Goal: Task Accomplishment & Management: Complete application form

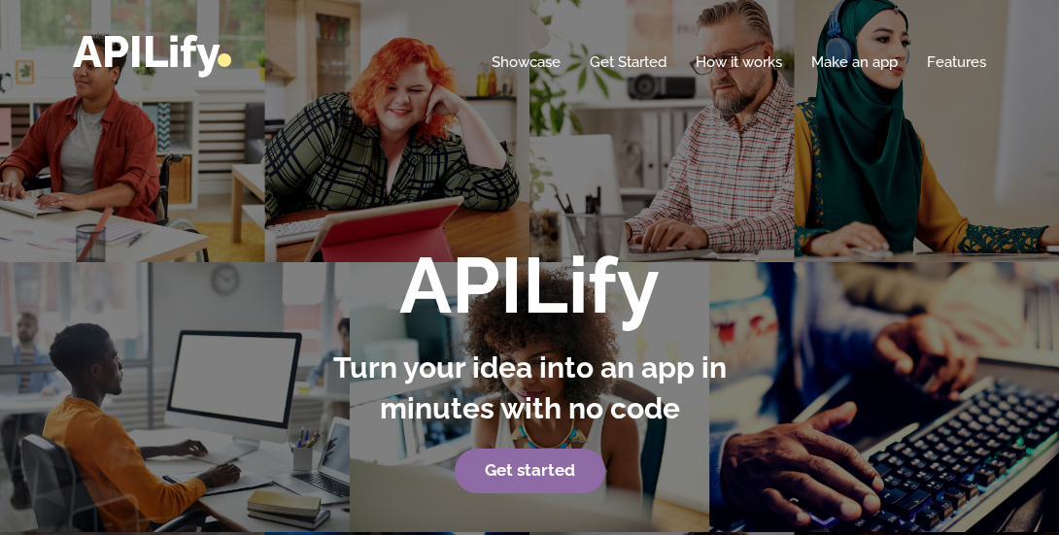
click at [522, 462] on link "Get started" at bounding box center [530, 471] width 151 height 45
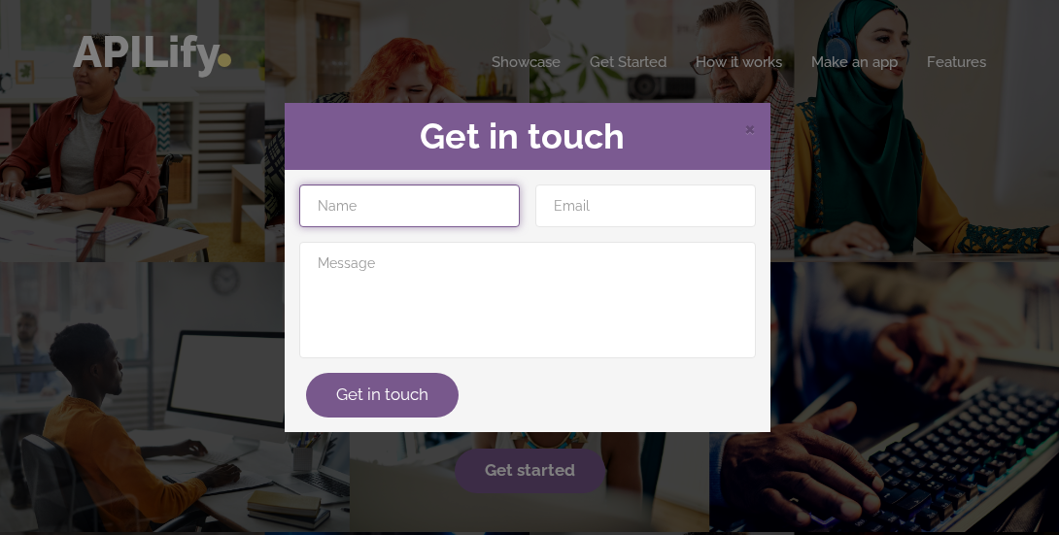
click at [425, 219] on input "text" at bounding box center [409, 206] width 221 height 43
type input "Iresh Venugopal"
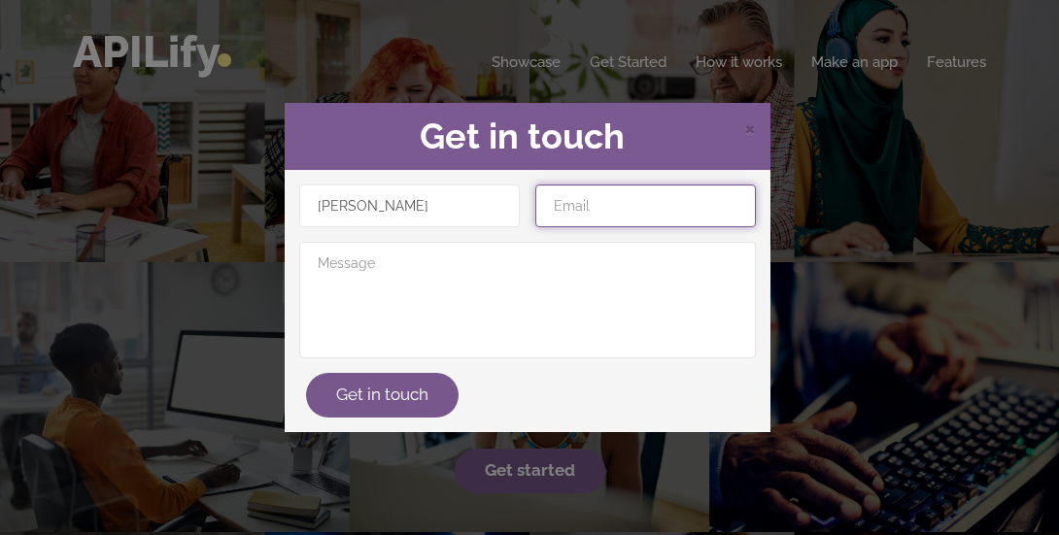
click at [608, 209] on input "email" at bounding box center [645, 206] width 221 height 43
type input "ireshvenugopalcallen@gmail.com"
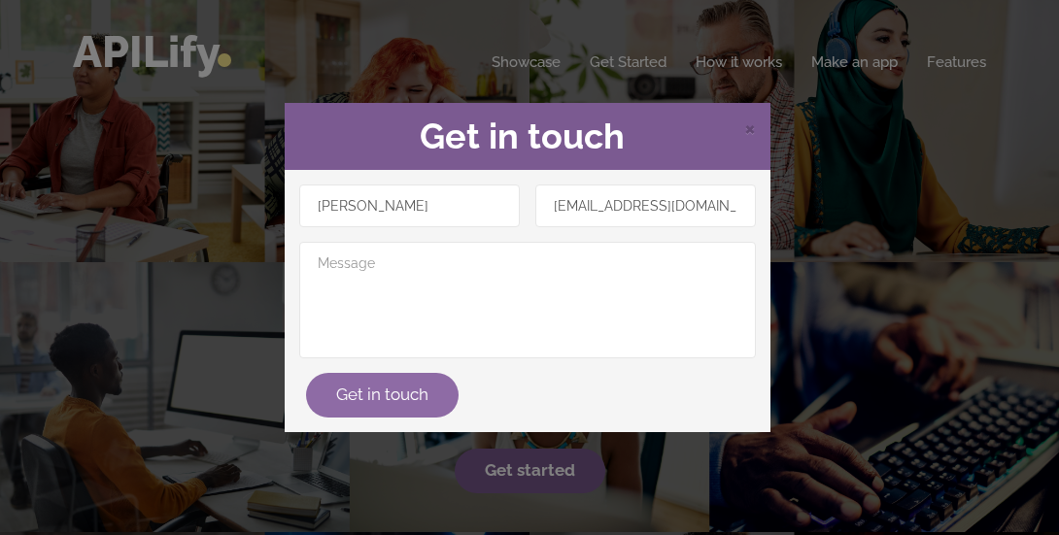
click at [392, 401] on button "Get in touch" at bounding box center [382, 395] width 153 height 45
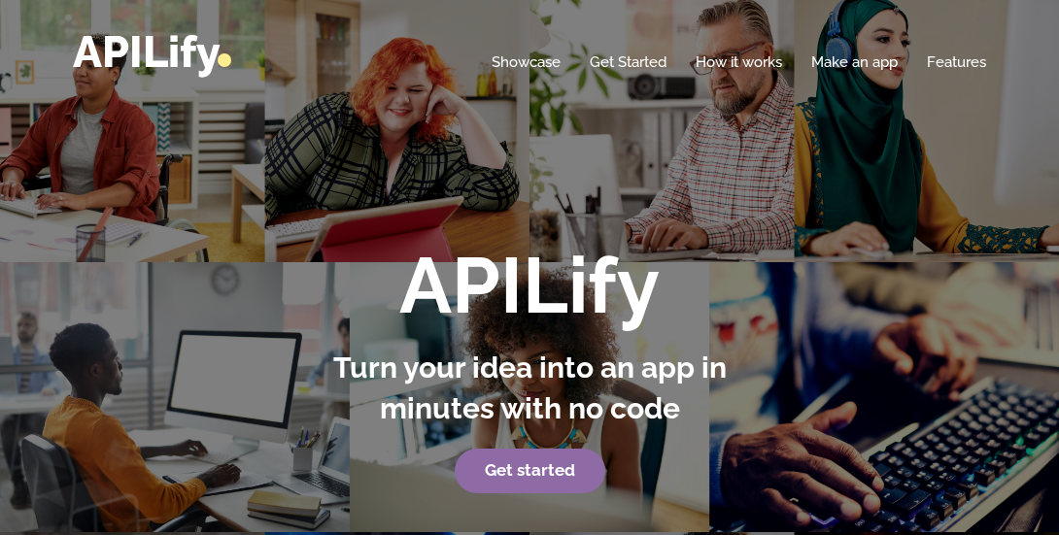
click at [530, 460] on link "Get started" at bounding box center [530, 471] width 151 height 45
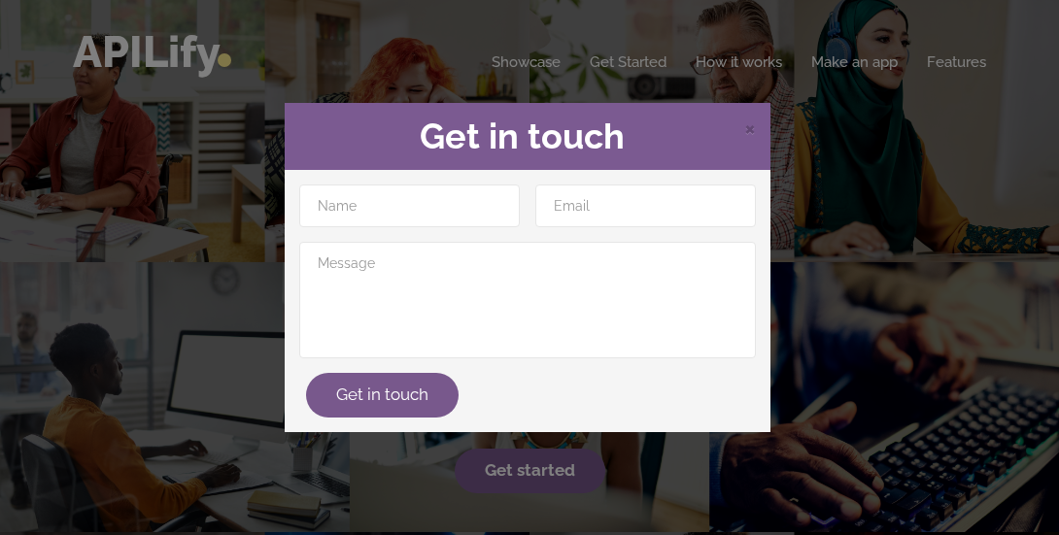
click at [933, 195] on div "× Get in touch Get in touch" at bounding box center [529, 267] width 1059 height 535
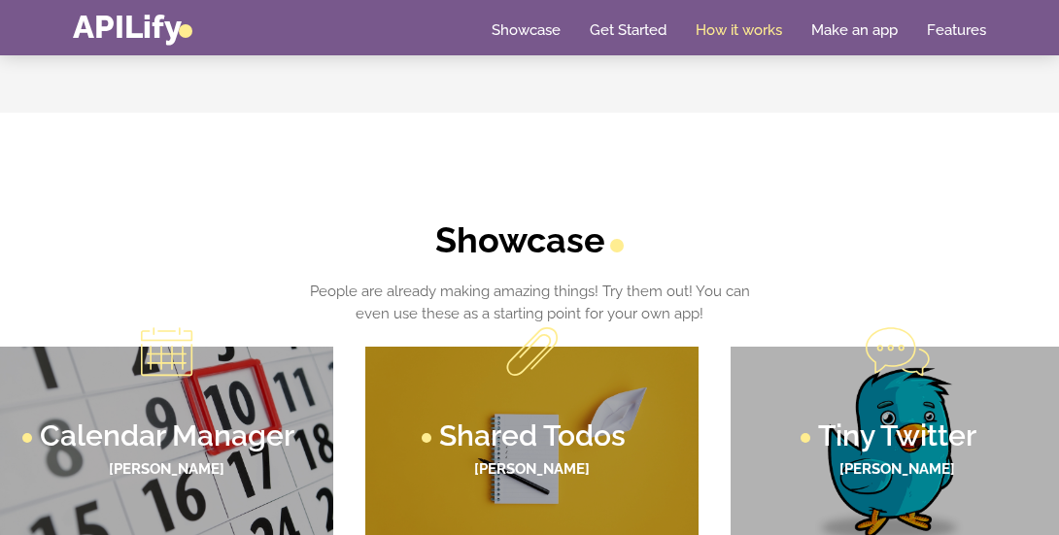
scroll to position [1072, 0]
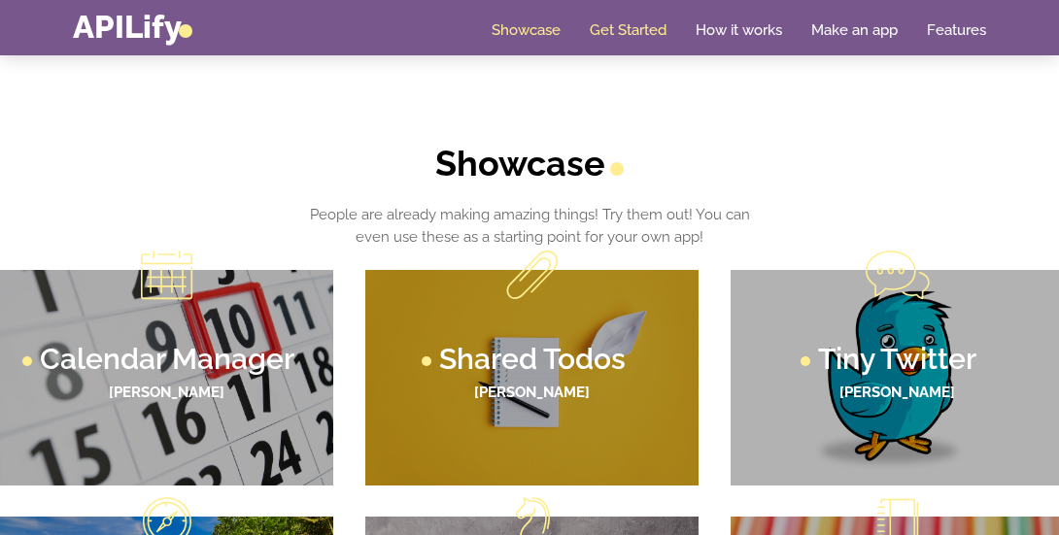
click at [640, 29] on link "Get Started" at bounding box center [628, 29] width 77 height 19
click at [626, 28] on link "Get Started" at bounding box center [628, 29] width 77 height 19
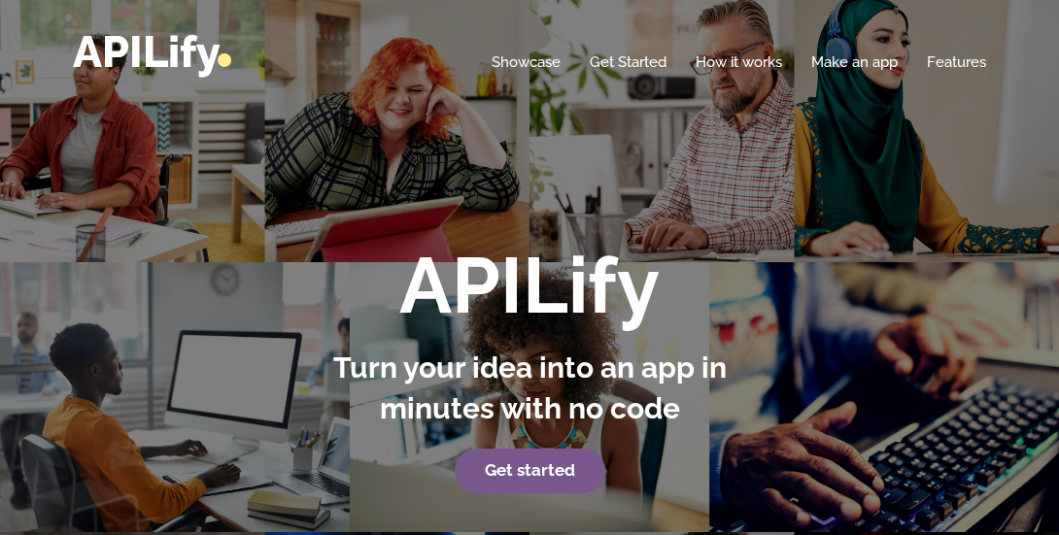
click at [620, 44] on div "Home Showcase Get Started How it works Make an app Features" at bounding box center [529, 52] width 913 height 44
click at [609, 60] on link "Get Started" at bounding box center [628, 61] width 77 height 19
click at [740, 56] on link "How it works" at bounding box center [739, 61] width 86 height 19
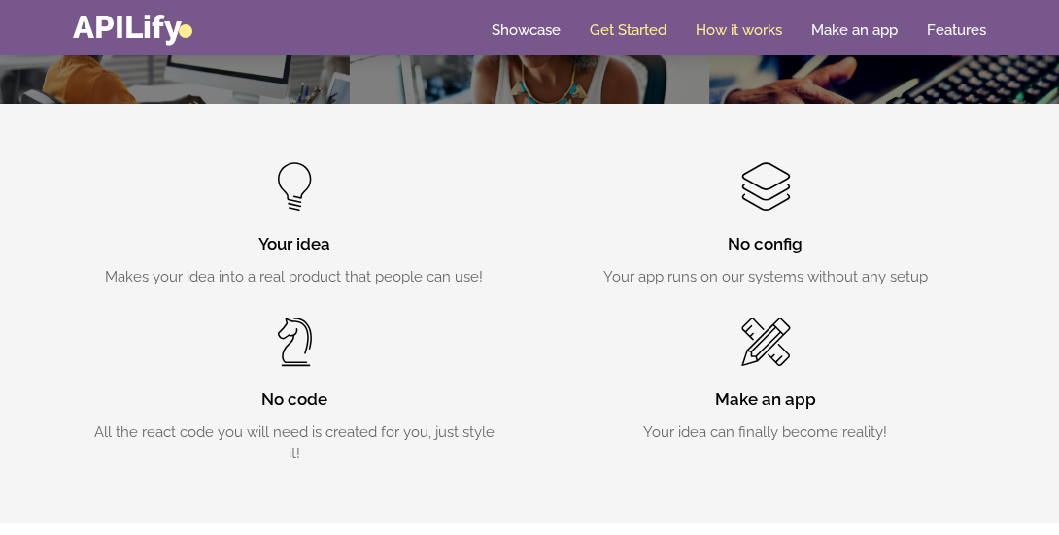
scroll to position [633, 0]
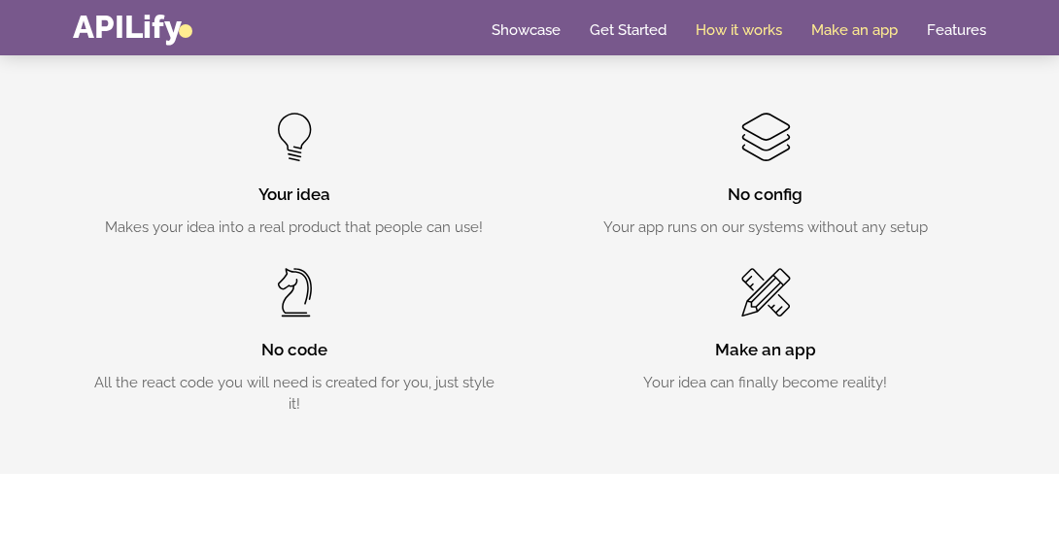
click at [849, 35] on link "Make an app" at bounding box center [854, 29] width 86 height 19
click at [849, 36] on link "Make an app" at bounding box center [854, 29] width 86 height 19
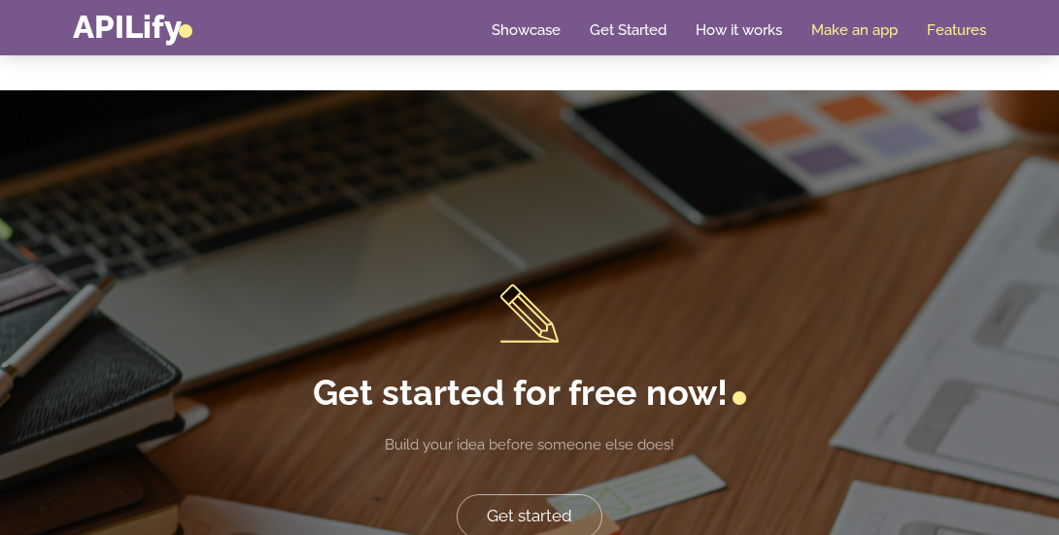
scroll to position [3832, 0]
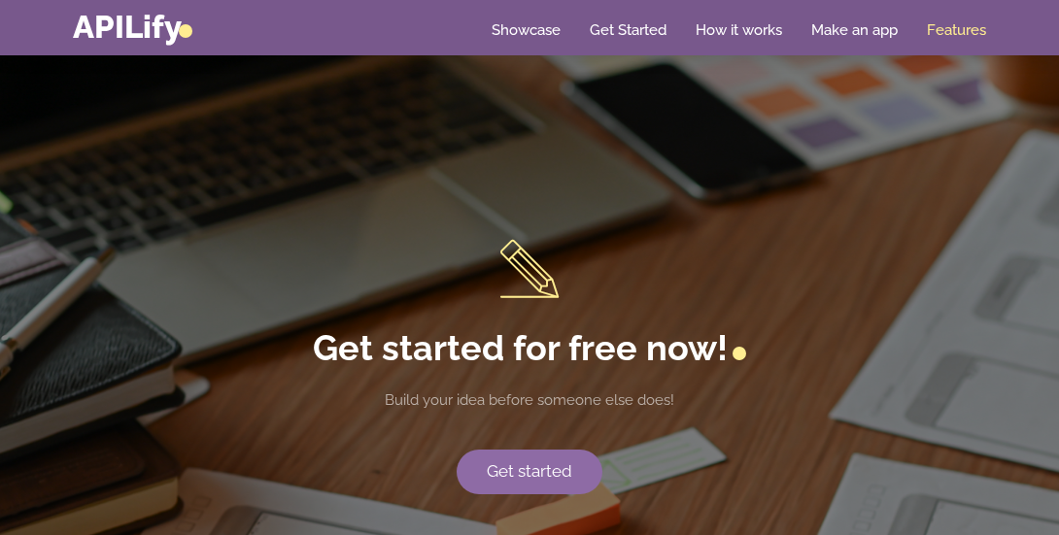
click at [562, 472] on link "Get started" at bounding box center [530, 472] width 146 height 45
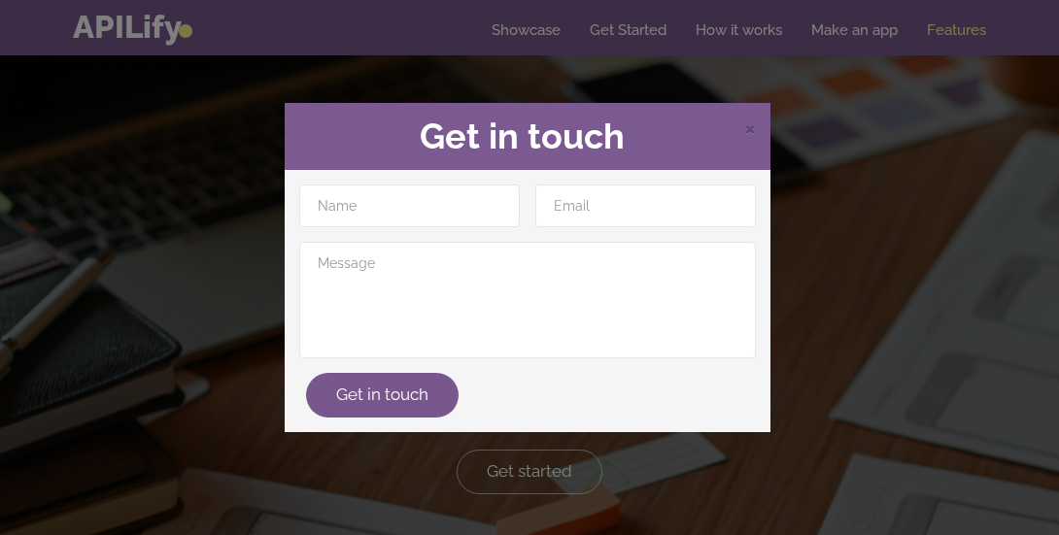
click at [134, 192] on div "× Get in touch Get in touch" at bounding box center [529, 267] width 1059 height 535
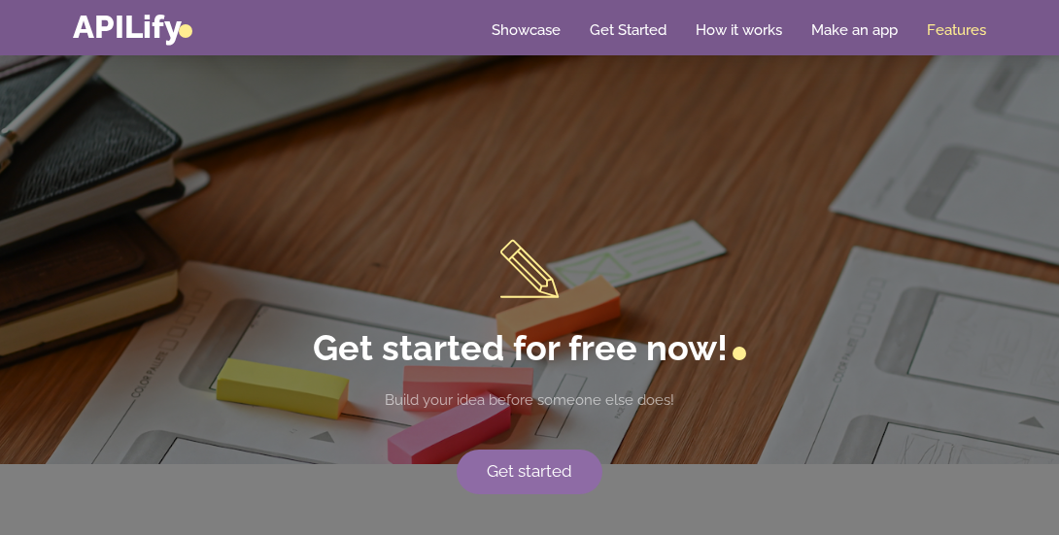
scroll to position [3217, 0]
